Goal: Information Seeking & Learning: Learn about a topic

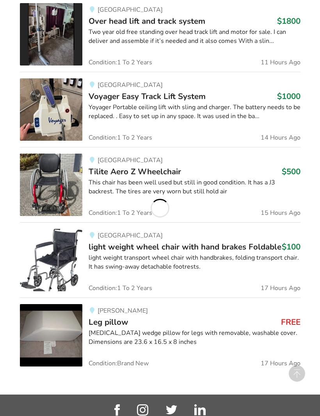
scroll to position [685, 0]
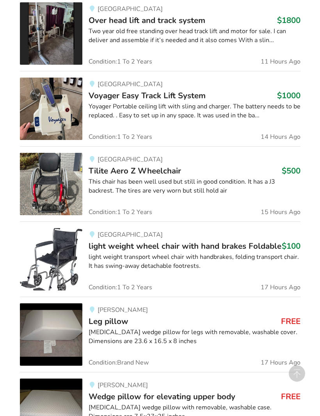
click at [231, 320] on h3 "Leg pillow FREE" at bounding box center [195, 321] width 212 height 10
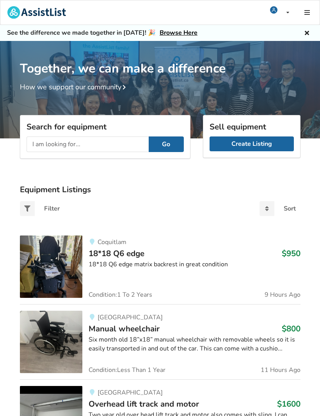
click at [108, 140] on input "text" at bounding box center [88, 145] width 122 height 16
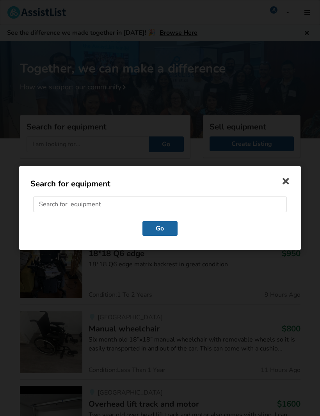
click at [136, 204] on input "text" at bounding box center [160, 205] width 254 height 16
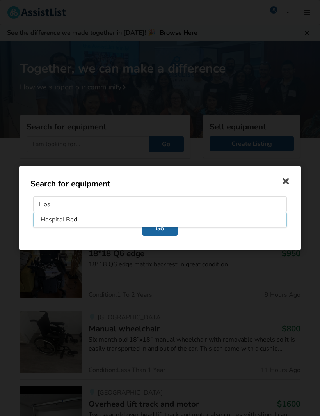
click at [90, 222] on li "Hospital Bed" at bounding box center [160, 220] width 250 height 12
type input "Hospital Bed"
click at [170, 226] on button "Go" at bounding box center [159, 228] width 35 height 15
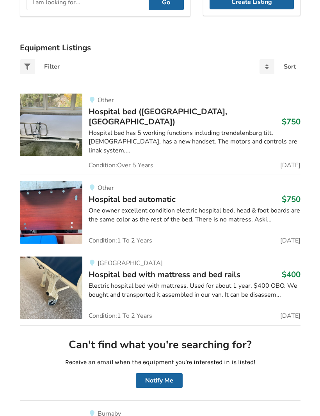
scroll to position [142, 0]
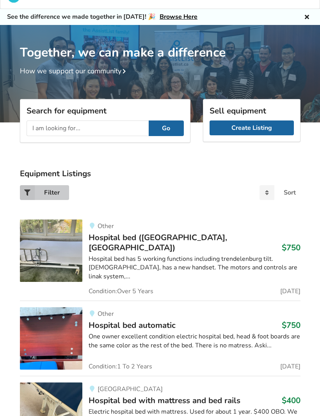
click at [53, 192] on div "Filter" at bounding box center [52, 193] width 16 height 6
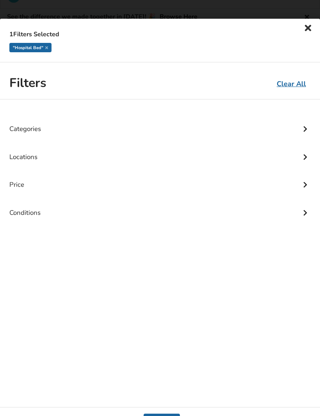
click at [40, 159] on div "Locations" at bounding box center [159, 151] width 301 height 28
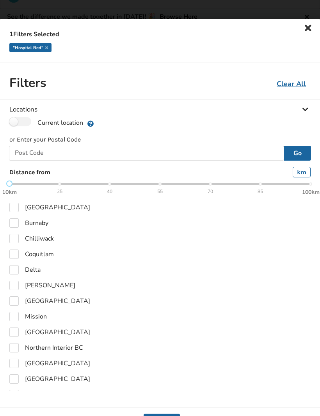
scroll to position [52, 0]
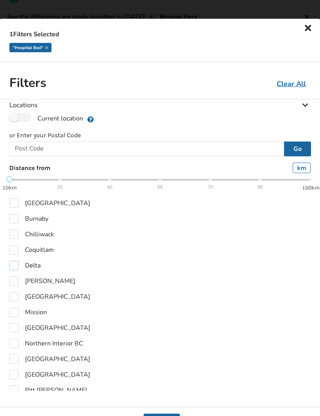
click at [17, 263] on label "Delta" at bounding box center [24, 265] width 31 height 9
checkbox input "true"
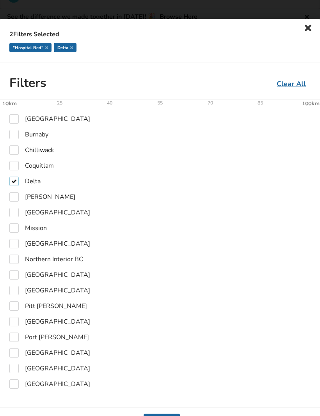
scroll to position [137, 0]
click at [20, 352] on label "Richmond" at bounding box center [49, 352] width 81 height 9
checkbox input "true"
click at [18, 383] on label "[GEOGRAPHIC_DATA]" at bounding box center [49, 383] width 81 height 9
checkbox input "true"
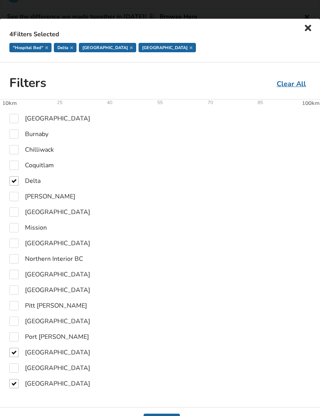
click at [310, 28] on icon at bounding box center [308, 27] width 11 height 9
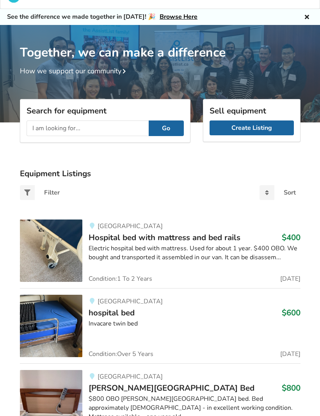
scroll to position [10, 0]
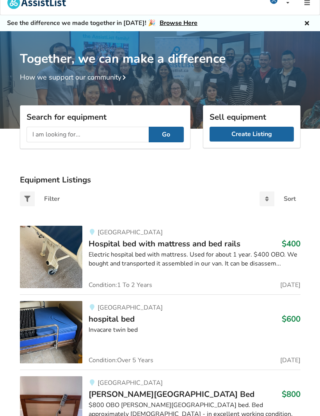
click at [164, 251] on div "Electric hospital bed with mattress. Used for about 1 year. $400 OBO. We bought…" at bounding box center [195, 260] width 212 height 18
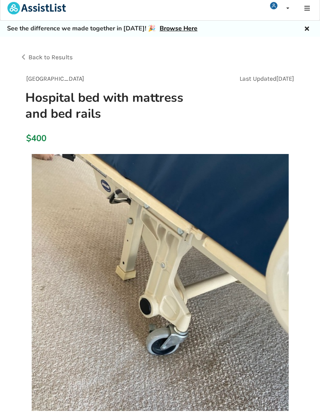
scroll to position [9, 0]
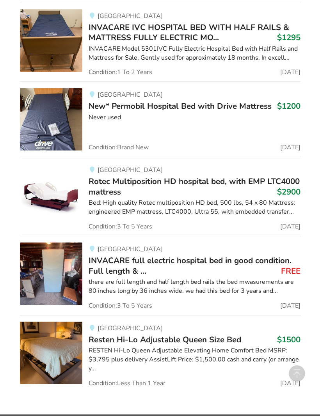
scroll to position [609, 0]
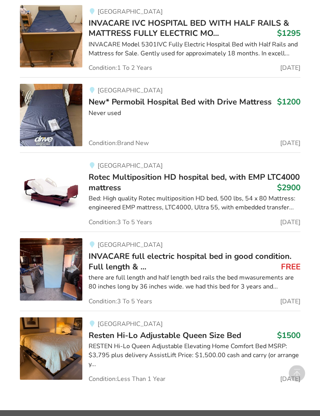
click at [249, 263] on h3 "INVACARE full electric hospital bed in good condition. Full length & ... FREE" at bounding box center [195, 262] width 212 height 21
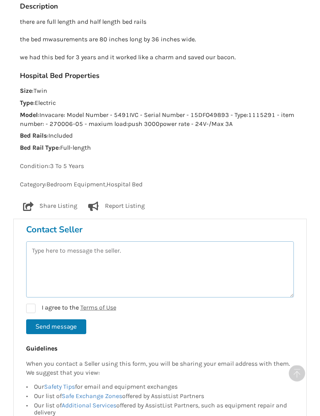
click at [82, 248] on textarea at bounding box center [160, 270] width 268 height 56
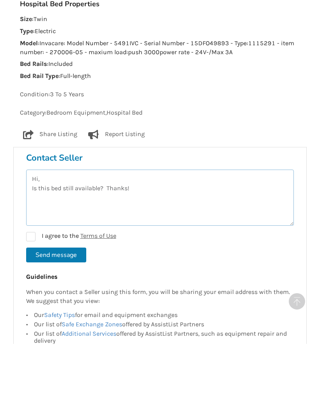
type textarea "Hi, Is this bed still available? Thanks!"
click at [35, 304] on label "I agree to the Terms of Use" at bounding box center [71, 308] width 90 height 9
checkbox input "true"
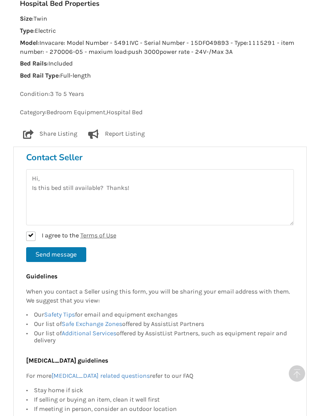
click at [71, 249] on button "Send message" at bounding box center [56, 254] width 60 height 15
checkbox input "false"
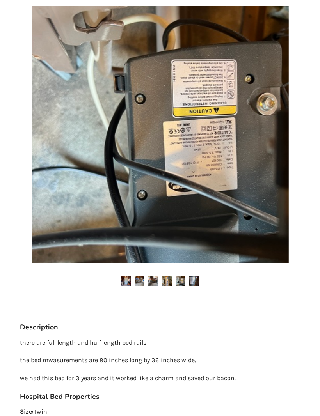
scroll to position [0, 0]
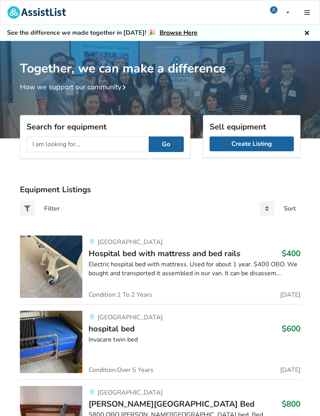
click at [101, 144] on input "text" at bounding box center [88, 145] width 122 height 16
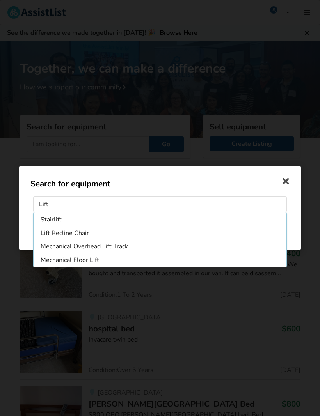
click at [113, 248] on li "Mechanical Overhead Lift Track" at bounding box center [160, 246] width 250 height 12
type input "Mechanical Overhead Lift Track"
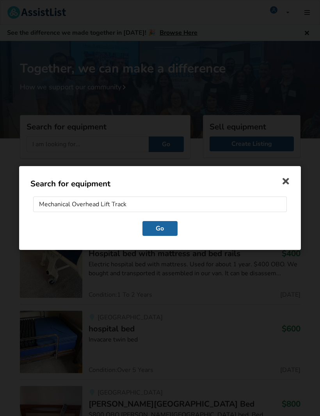
click at [165, 228] on button "Go" at bounding box center [159, 228] width 35 height 15
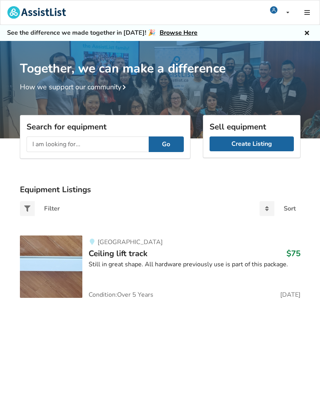
click at [131, 263] on div "Still in great shape. All hardware previously use is part of this package." at bounding box center [195, 264] width 212 height 9
click at [70, 145] on input "text" at bounding box center [88, 145] width 122 height 16
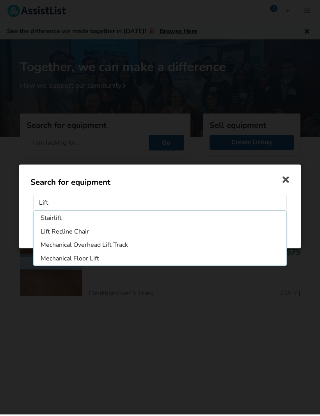
click at [103, 261] on li "Mechanical Floor Lift" at bounding box center [160, 260] width 250 height 12
type input "Mechanical Floor Lift"
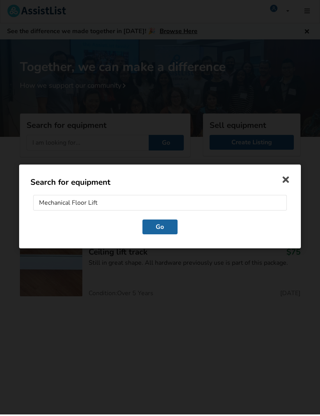
scroll to position [2, 0]
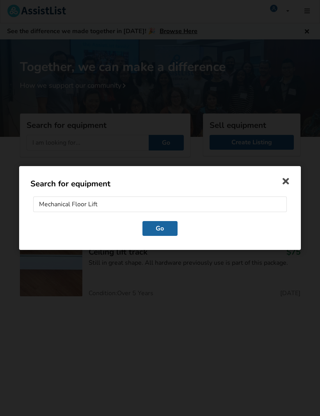
click at [167, 226] on button "Go" at bounding box center [159, 228] width 35 height 15
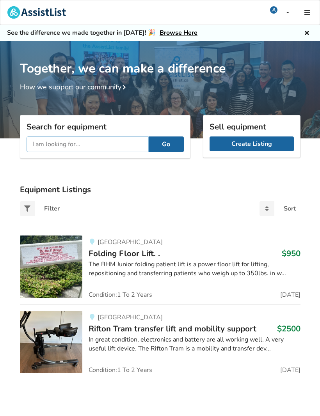
click at [62, 144] on input "text" at bounding box center [88, 145] width 122 height 16
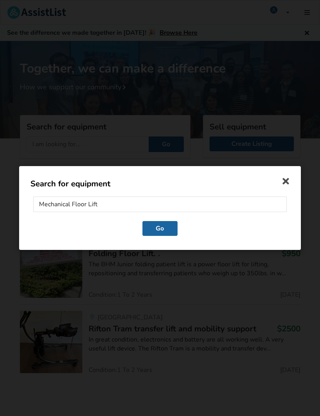
click at [120, 205] on input "Mechanical Floor Lift" at bounding box center [160, 205] width 254 height 16
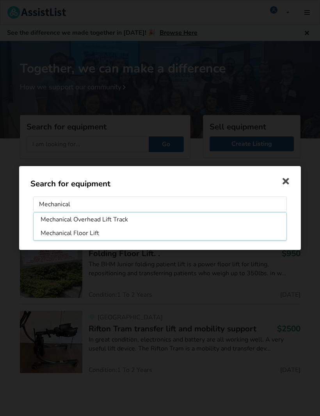
type input "Mechanica"
click at [284, 178] on icon at bounding box center [286, 180] width 14 height 14
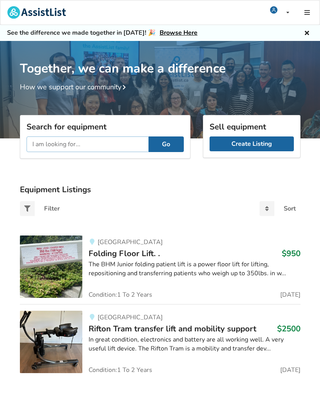
click at [75, 146] on input "text" at bounding box center [88, 145] width 122 height 16
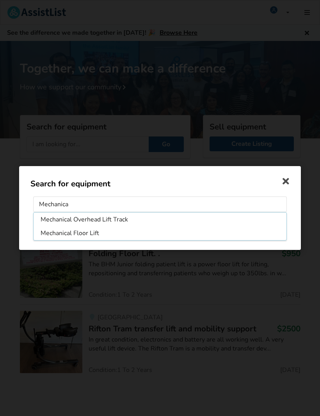
click at [89, 201] on input "Mechanica" at bounding box center [160, 205] width 254 height 16
type input "M"
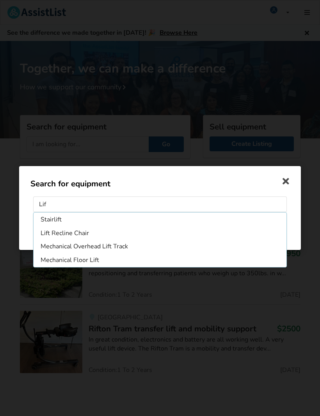
type input "Lift"
click at [160, 229] on button "Go" at bounding box center [159, 228] width 35 height 15
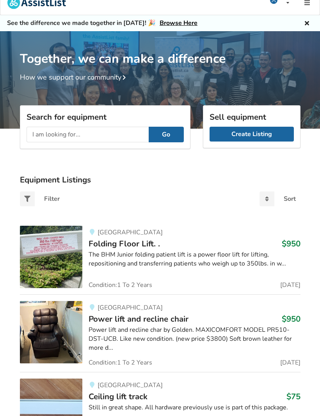
scroll to position [9, 0]
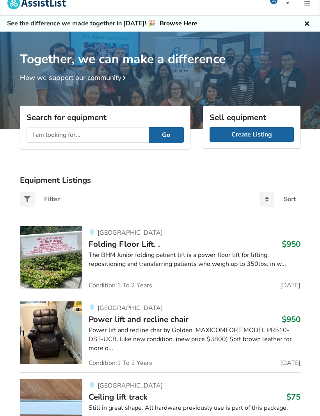
click at [140, 251] on div "The BHM Junior folding patient lift is a power floor lift for lifting, repositi…" at bounding box center [195, 260] width 212 height 18
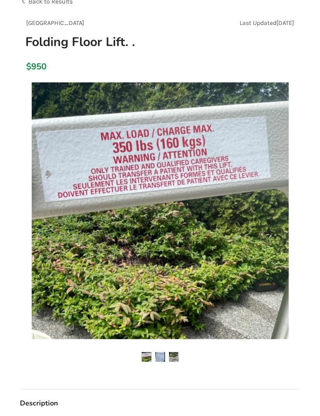
scroll to position [60, 0]
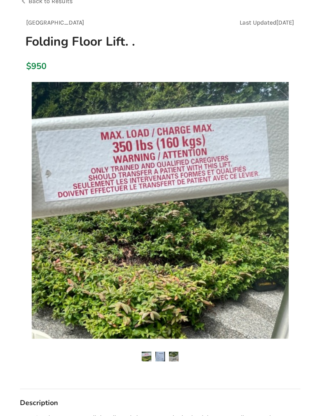
click at [219, 273] on img at bounding box center [160, 210] width 257 height 257
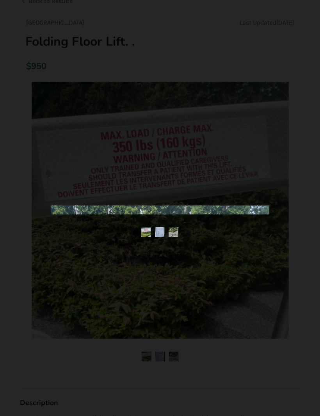
click at [226, 276] on div at bounding box center [160, 208] width 320 height 416
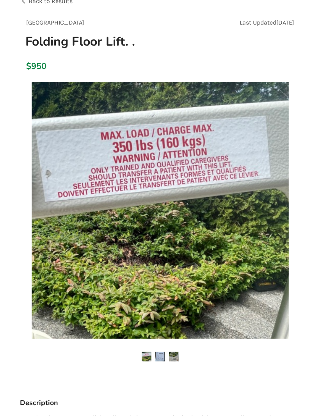
click at [162, 356] on img at bounding box center [160, 357] width 10 height 10
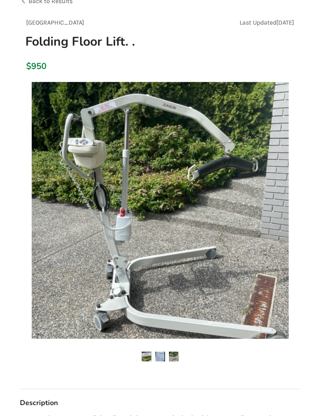
click at [177, 354] on img at bounding box center [174, 357] width 10 height 10
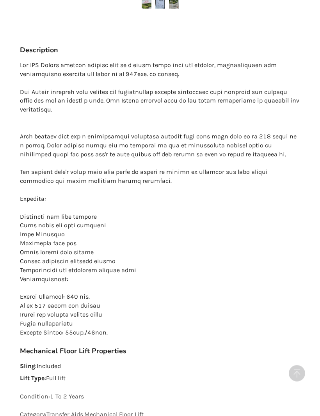
scroll to position [414, 0]
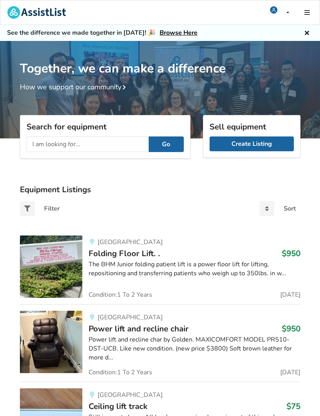
click at [78, 142] on input "text" at bounding box center [88, 145] width 122 height 16
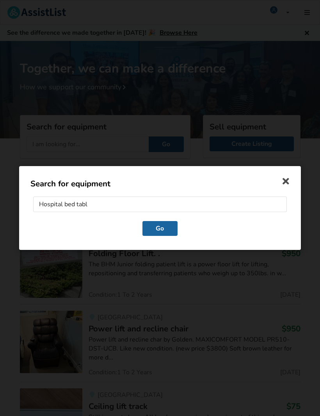
type input "Hospital bed table"
click at [160, 229] on button "Go" at bounding box center [159, 228] width 35 height 15
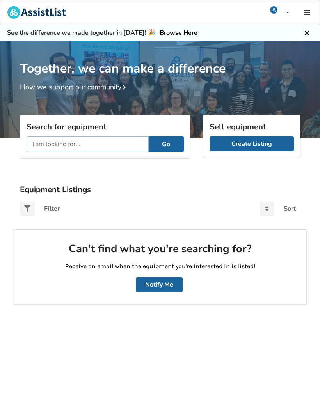
click at [87, 146] on input "text" at bounding box center [88, 145] width 122 height 16
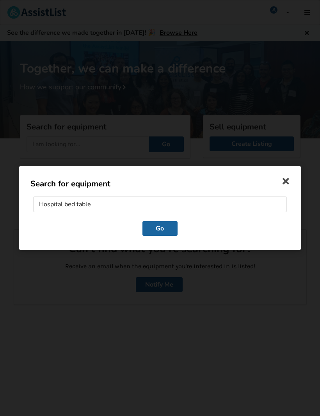
click at [289, 180] on icon at bounding box center [286, 180] width 14 height 14
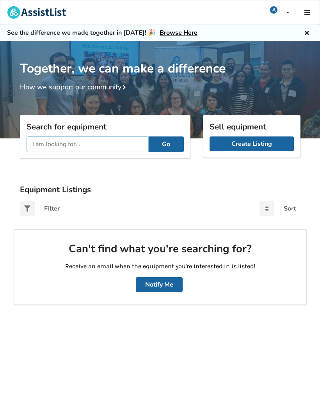
click at [88, 146] on input "text" at bounding box center [88, 145] width 122 height 16
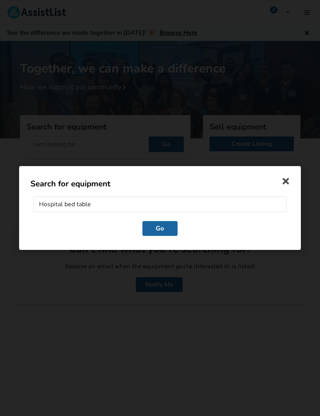
click at [112, 204] on input "Hospital bed table" at bounding box center [160, 205] width 254 height 16
click at [68, 204] on input "Hospital bed table" at bounding box center [160, 205] width 254 height 16
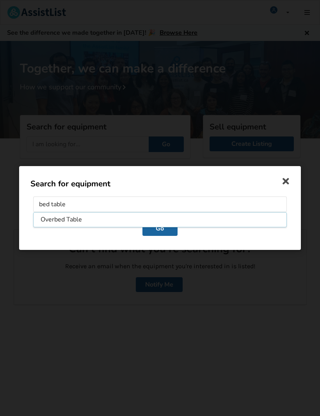
click at [78, 219] on li "Overbed Table" at bounding box center [160, 220] width 250 height 12
type input "Overbed Table"
click at [164, 229] on button "Go" at bounding box center [159, 228] width 35 height 15
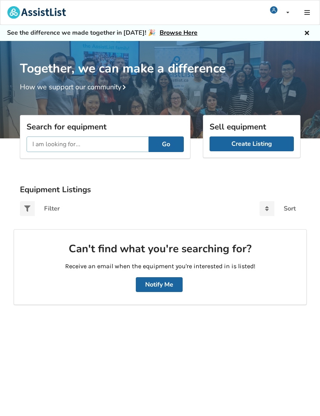
click at [84, 146] on input "text" at bounding box center [88, 145] width 122 height 16
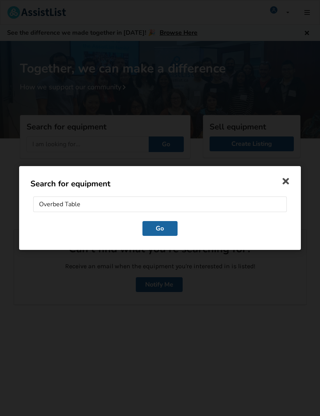
click at [165, 235] on button "Go" at bounding box center [159, 228] width 35 height 15
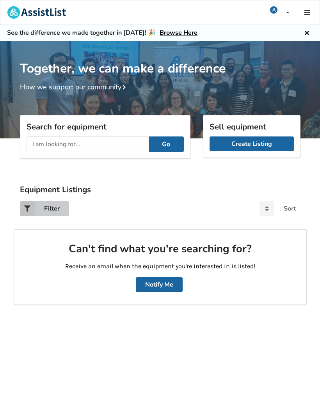
click at [55, 207] on div "Filter" at bounding box center [52, 209] width 16 height 6
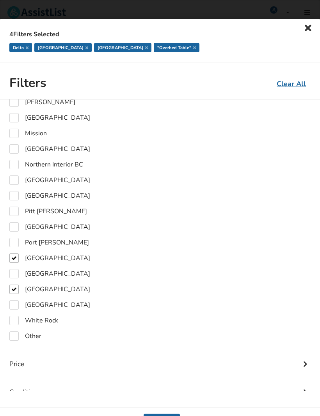
scroll to position [231, 0]
click at [17, 276] on label "[GEOGRAPHIC_DATA]" at bounding box center [49, 274] width 81 height 9
checkbox input "true"
click at [310, 28] on icon at bounding box center [308, 27] width 11 height 9
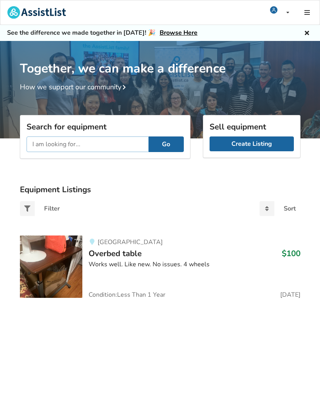
click at [76, 145] on input "text" at bounding box center [88, 145] width 122 height 16
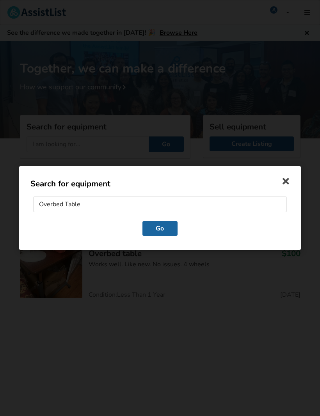
click at [165, 232] on button "Go" at bounding box center [159, 228] width 35 height 15
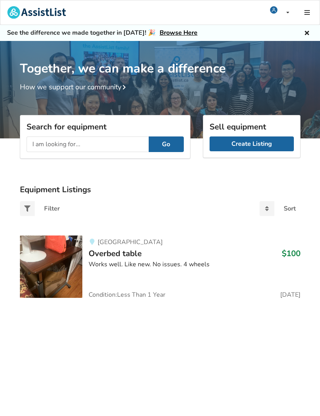
click at [87, 262] on div "Surrey Overbed table $100 Works well. Like new. No issues. 4 wheels Condition: …" at bounding box center [191, 267] width 218 height 62
click at [75, 144] on input "text" at bounding box center [88, 145] width 122 height 16
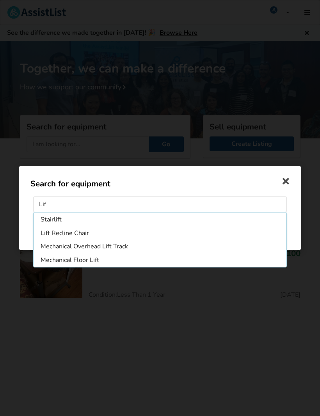
click at [123, 249] on li "Mechanical Overhead Lift Track" at bounding box center [160, 246] width 250 height 12
type input "Mechanical Overhead Lift Track"
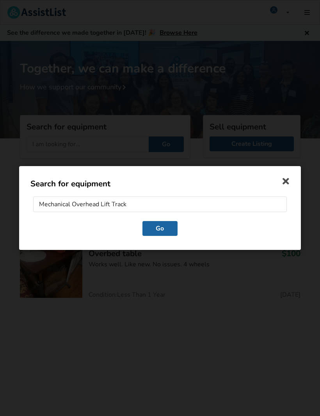
click at [176, 230] on button "Go" at bounding box center [159, 228] width 35 height 15
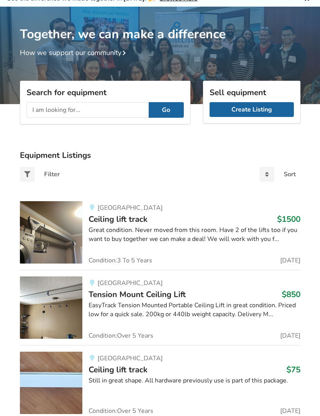
scroll to position [34, 0]
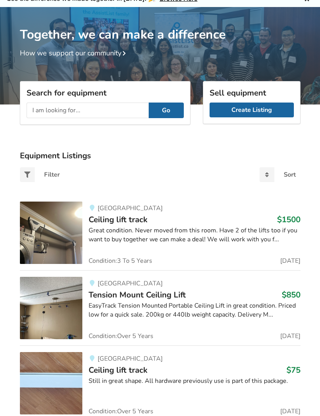
click at [169, 304] on div "EasyTrack Tension Mounted Portable Ceiling Lift in great condition. Priced low …" at bounding box center [195, 311] width 212 height 18
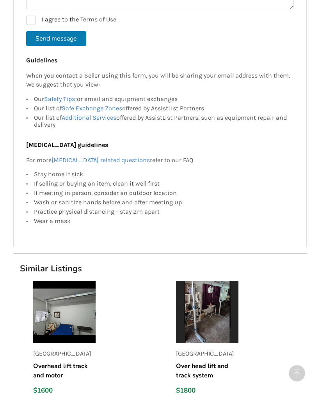
scroll to position [679, 0]
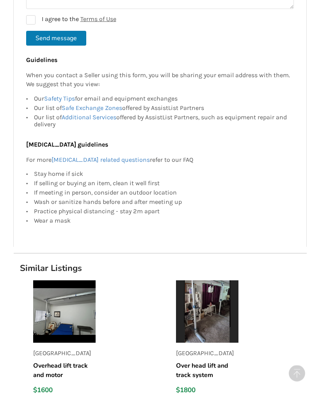
click at [75, 314] on img at bounding box center [64, 312] width 62 height 62
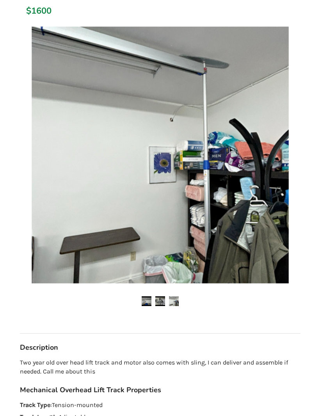
scroll to position [116, 0]
